Goal: Information Seeking & Learning: Learn about a topic

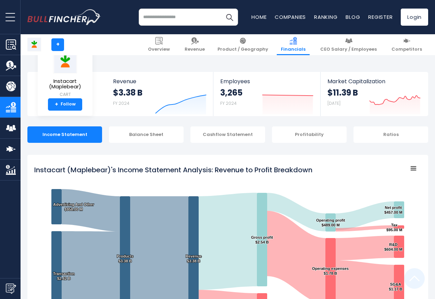
scroll to position [371, 0]
